Goal: Use online tool/utility: Utilize a website feature to perform a specific function

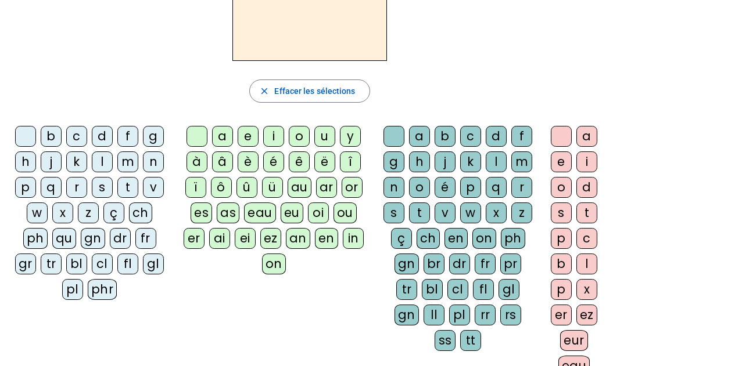
scroll to position [25, 0]
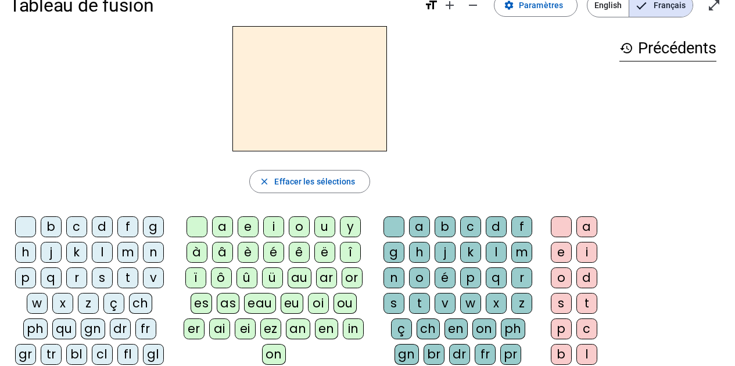
click at [642, 43] on h3 "history Précédents" at bounding box center [667, 48] width 97 height 26
click at [648, 49] on h3 "history Précédents" at bounding box center [667, 48] width 97 height 26
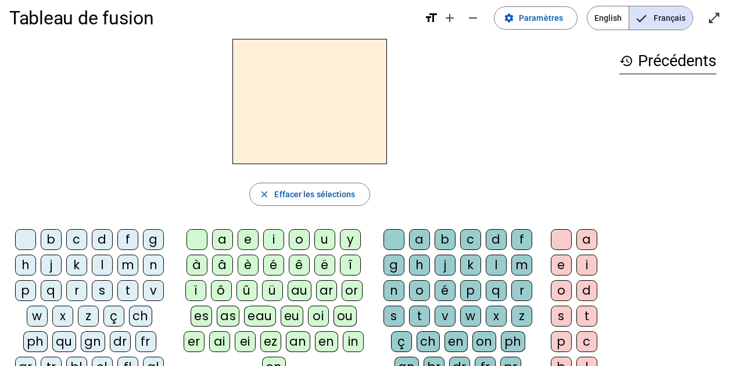
scroll to position [0, 0]
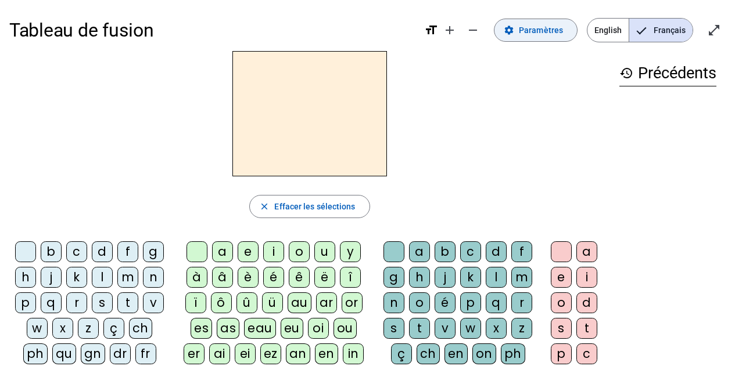
click at [528, 34] on span "Paramètres" at bounding box center [541, 30] width 44 height 14
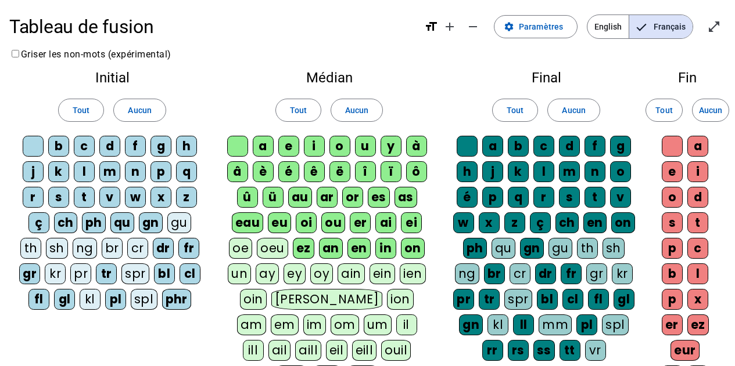
scroll to position [260, 0]
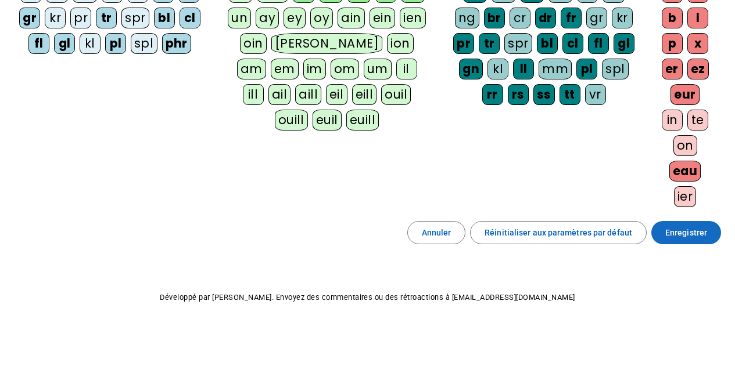
click at [689, 235] on span "Enregistrer" at bounding box center [686, 233] width 42 height 14
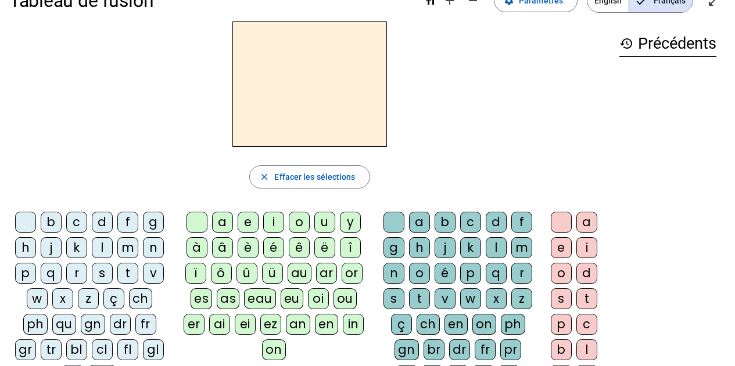
scroll to position [58, 0]
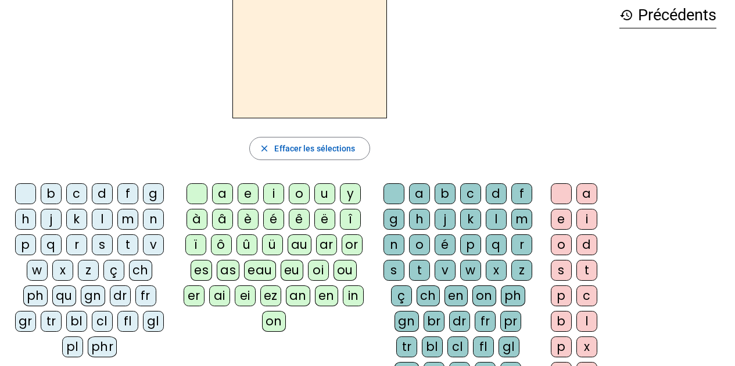
click at [124, 194] on div "f" at bounding box center [127, 194] width 21 height 21
click at [303, 268] on letter-bubble "eu" at bounding box center [294, 273] width 27 height 26
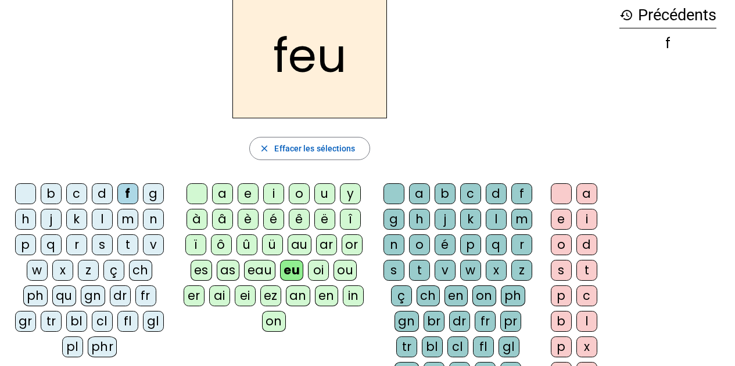
click at [51, 186] on div "b" at bounding box center [51, 194] width 21 height 21
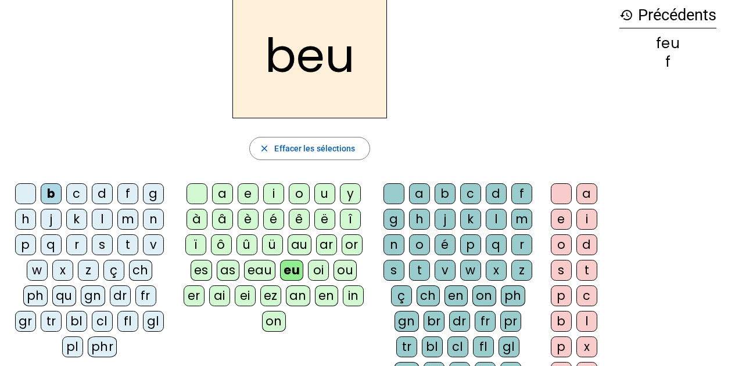
click at [52, 220] on div "j" at bounding box center [51, 219] width 21 height 21
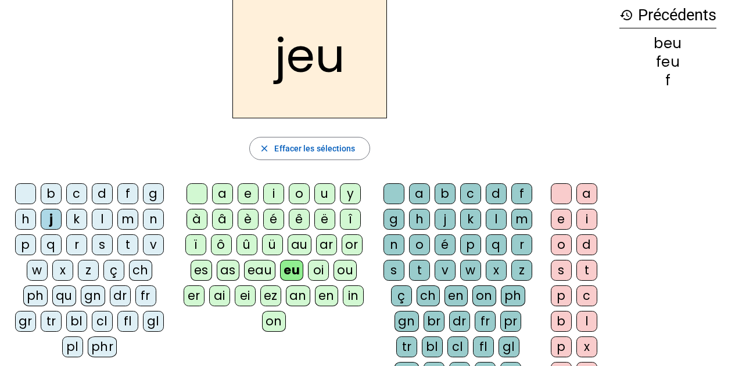
click at [340, 269] on div "ou" at bounding box center [344, 270] width 23 height 21
